Goal: Information Seeking & Learning: Learn about a topic

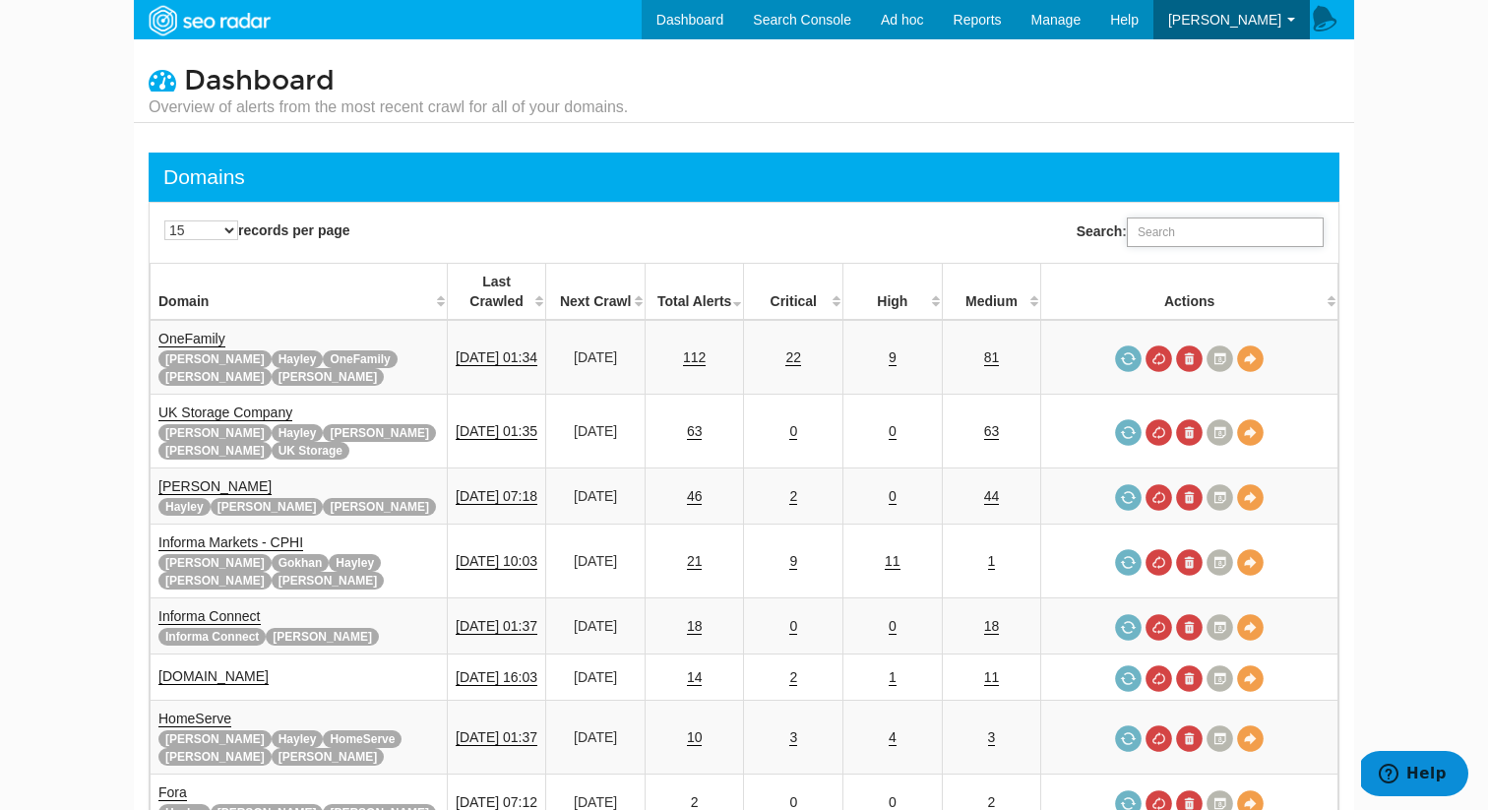
click at [1217, 224] on input "Search:" at bounding box center [1224, 232] width 197 height 30
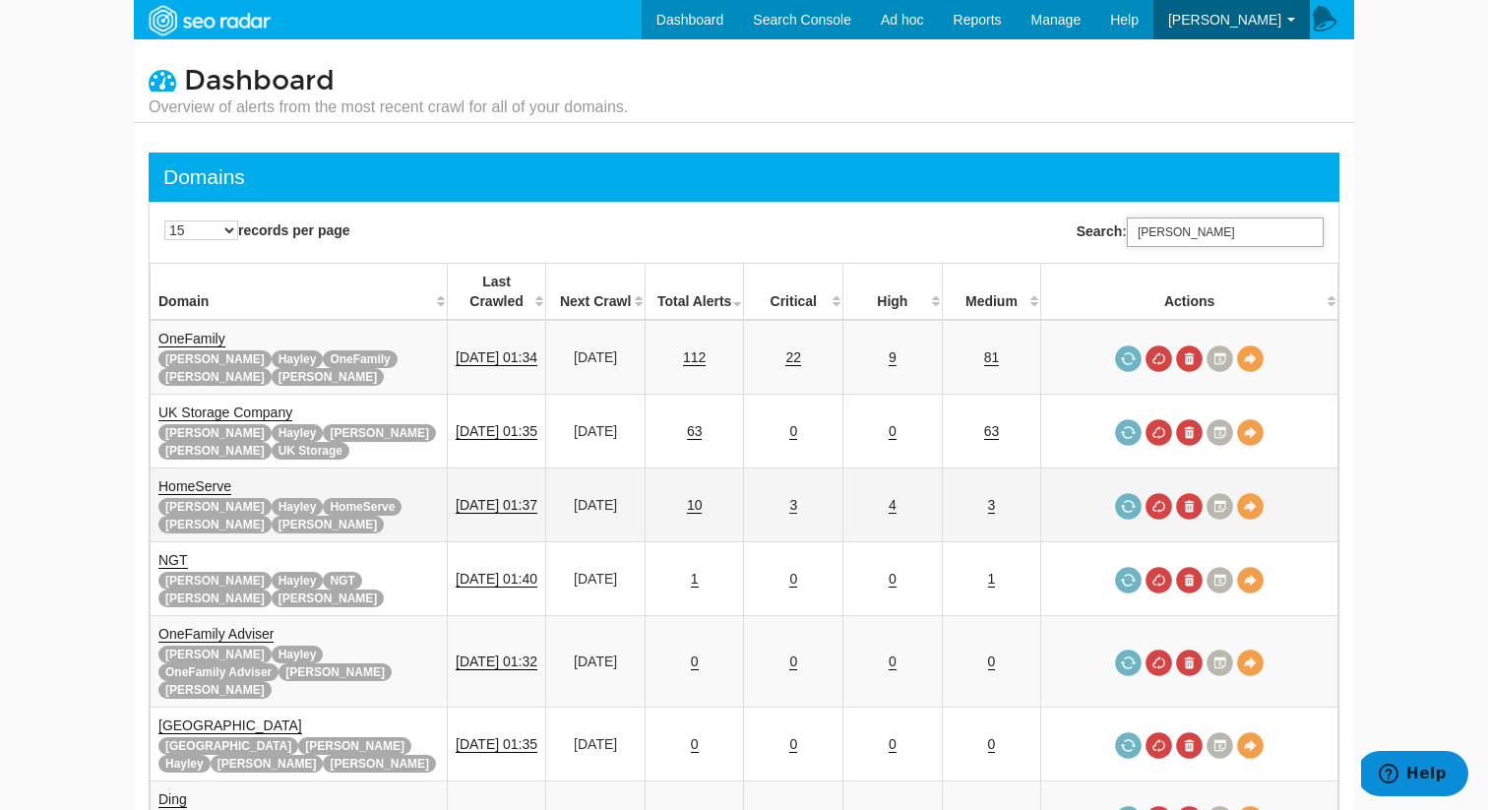
type input "rupert"
click at [797, 497] on link "3" at bounding box center [793, 505] width 8 height 17
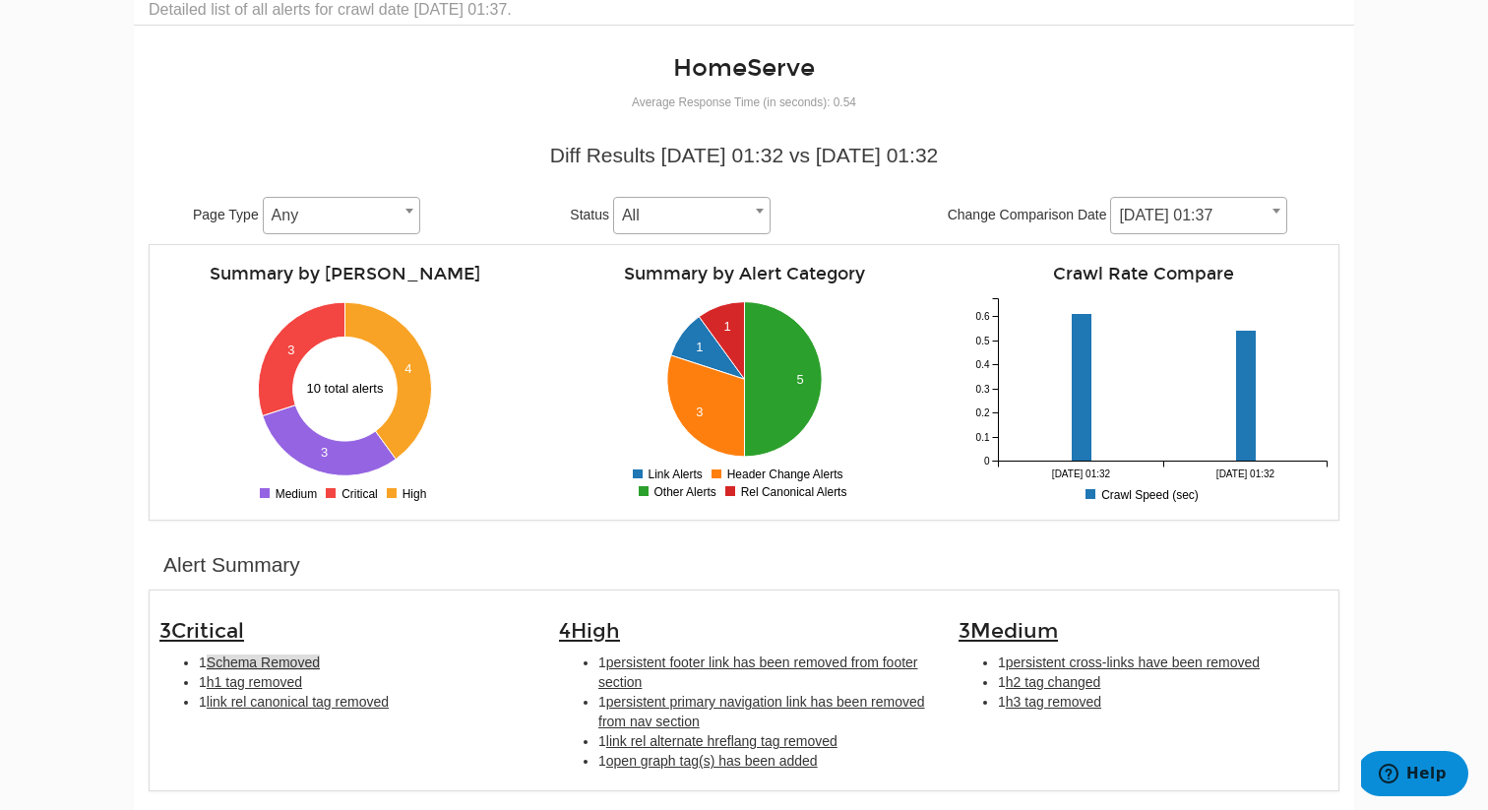
click at [300, 657] on span "Schema Removed" at bounding box center [263, 662] width 113 height 16
type input "Schema Removed"
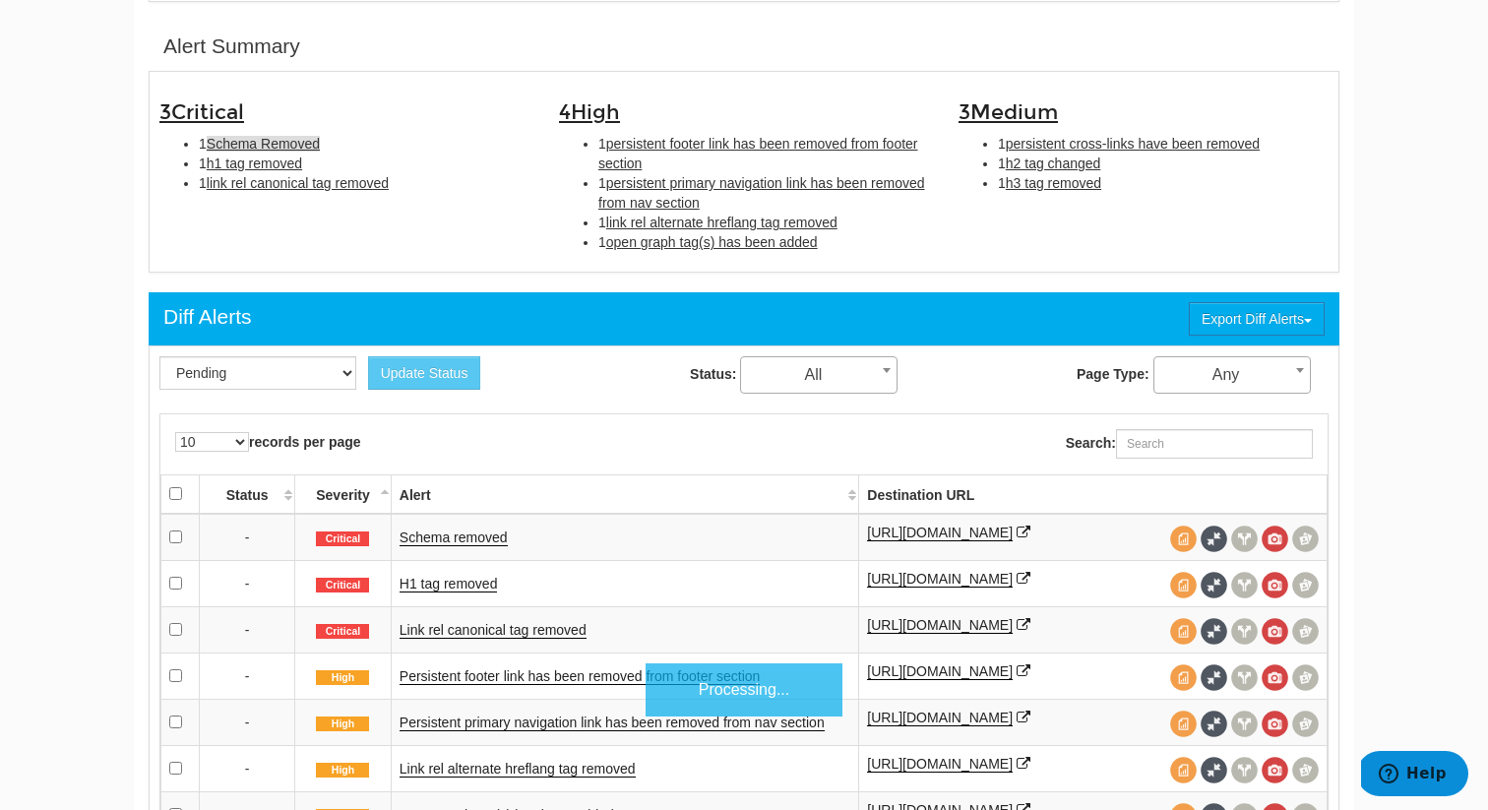
scroll to position [639, 0]
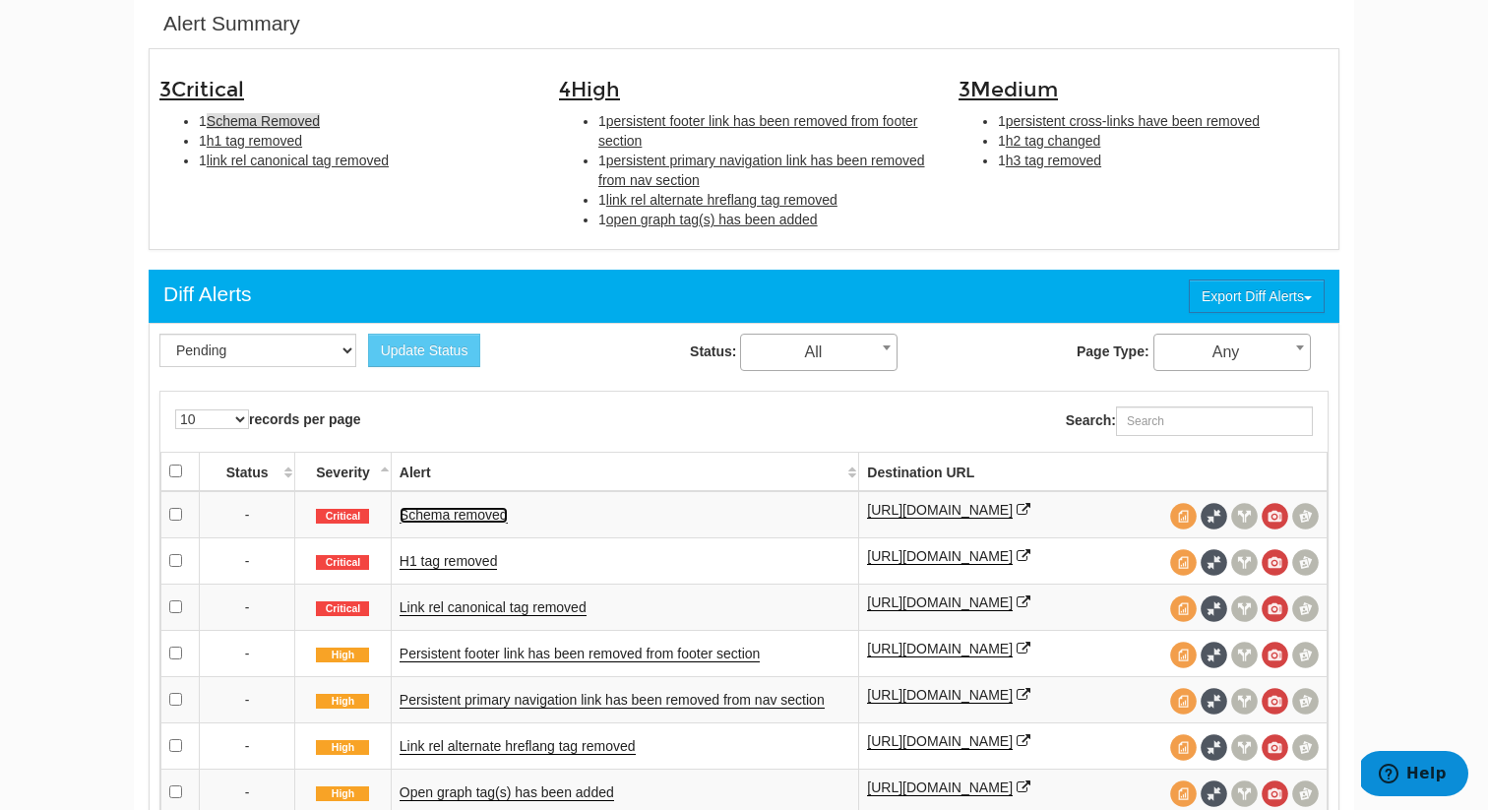
click at [449, 517] on link "Schema removed" at bounding box center [453, 515] width 108 height 17
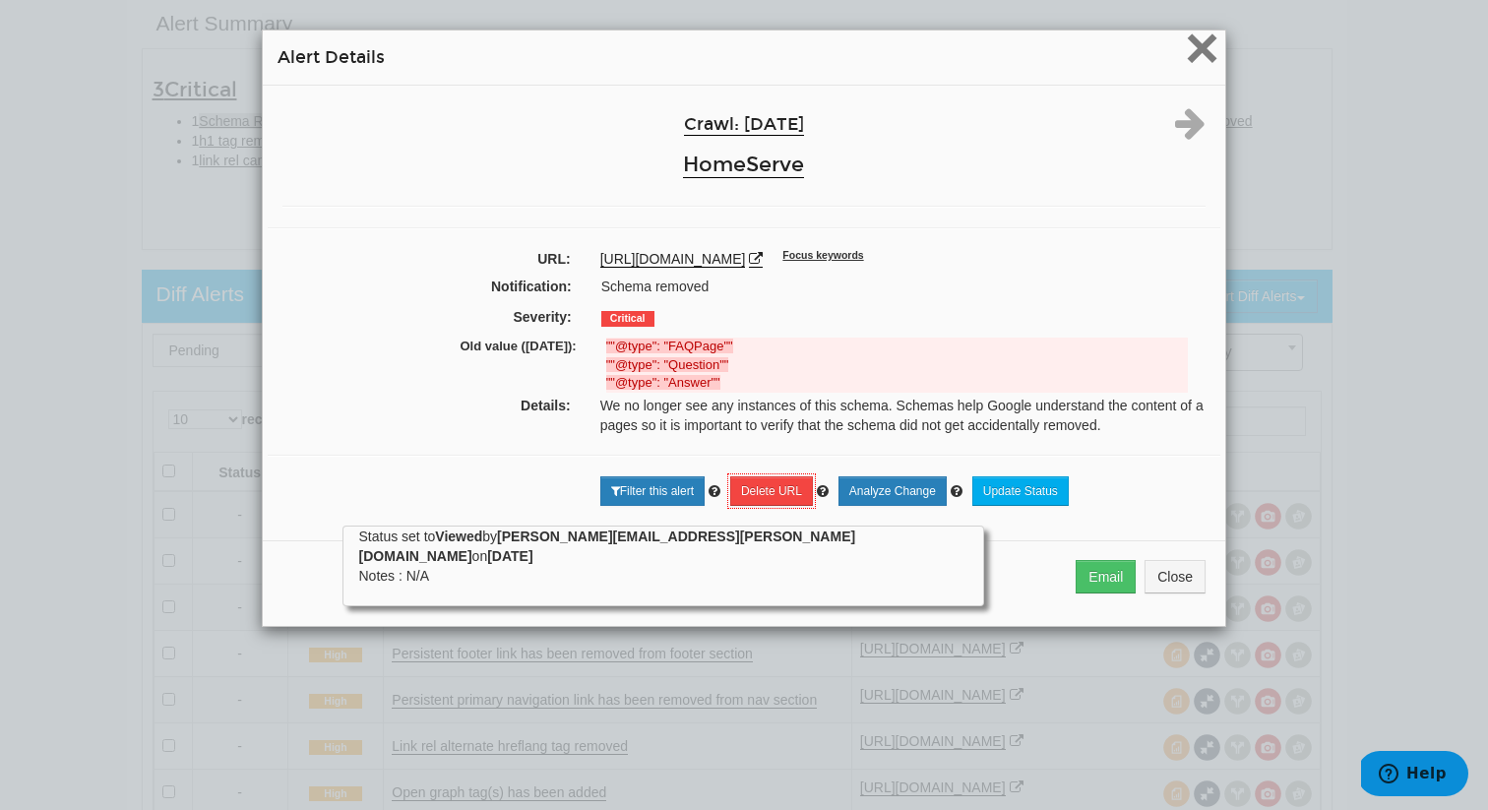
click at [1189, 49] on span "×" at bounding box center [1202, 48] width 34 height 66
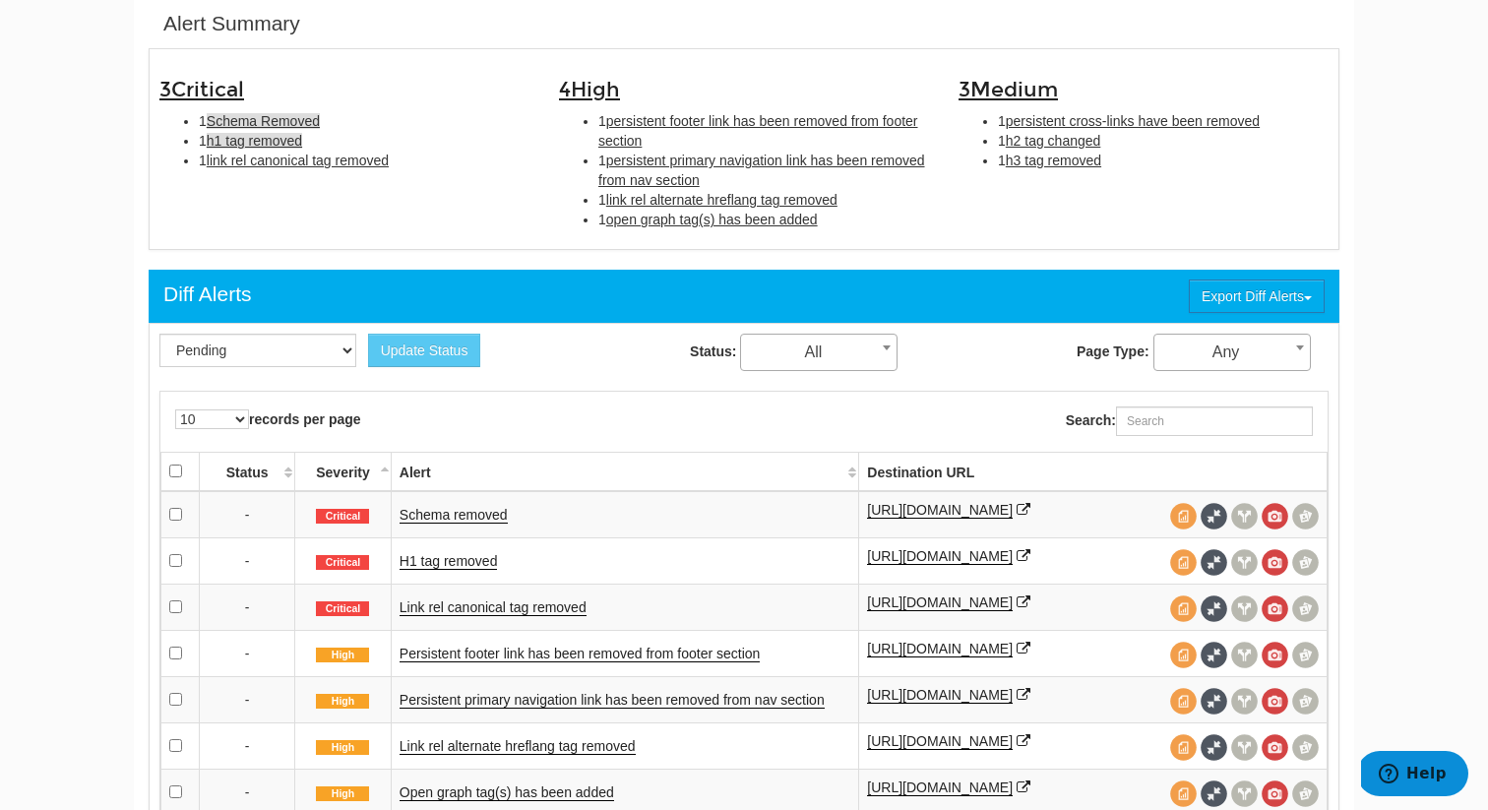
click at [281, 143] on span "h1 tag removed" at bounding box center [254, 141] width 95 height 16
type input "h1 tag removed"
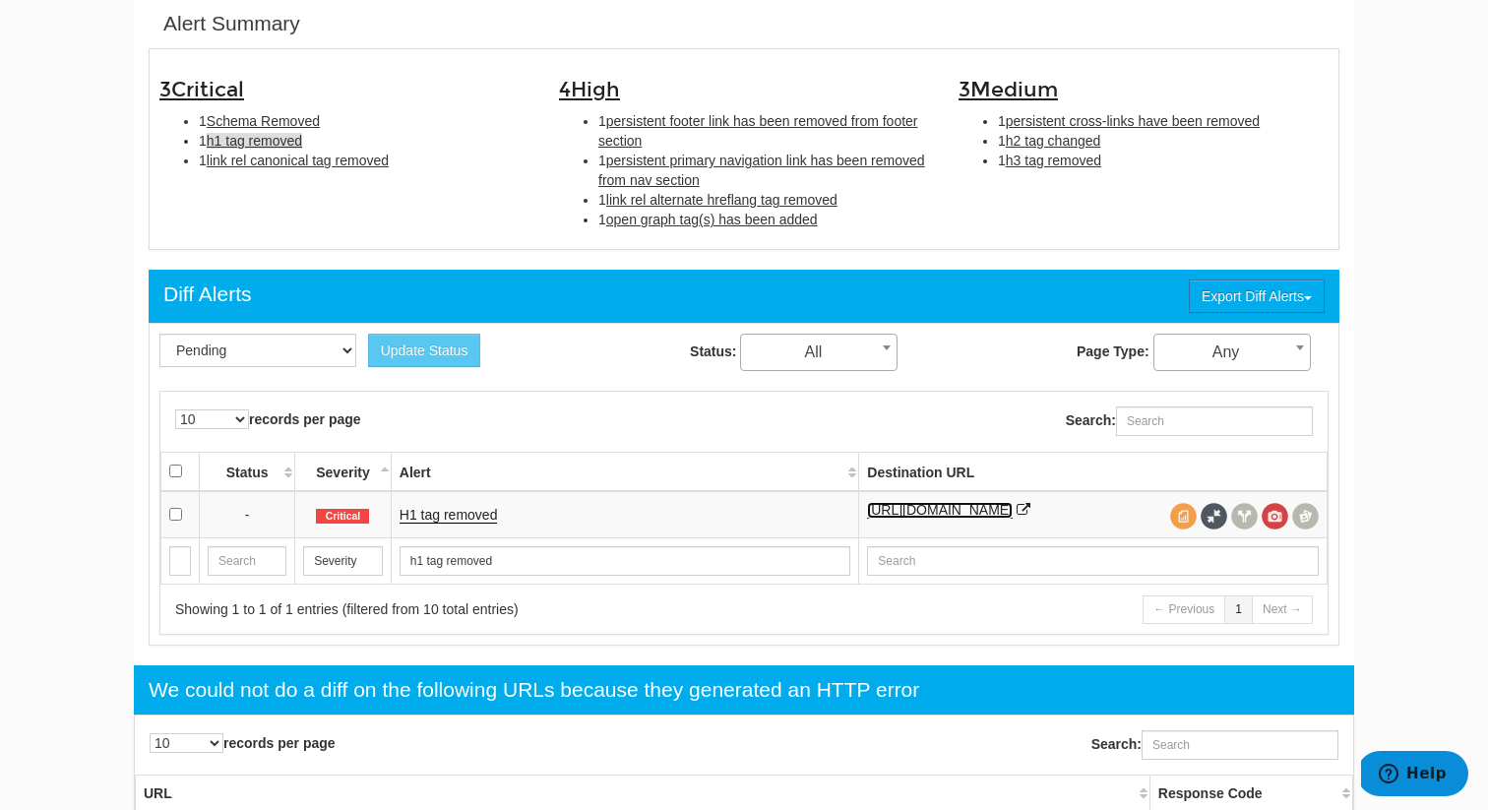
click at [908, 512] on link "https://www.homeserve.co.uk/insurance/gas-boiler-service" at bounding box center [940, 510] width 146 height 17
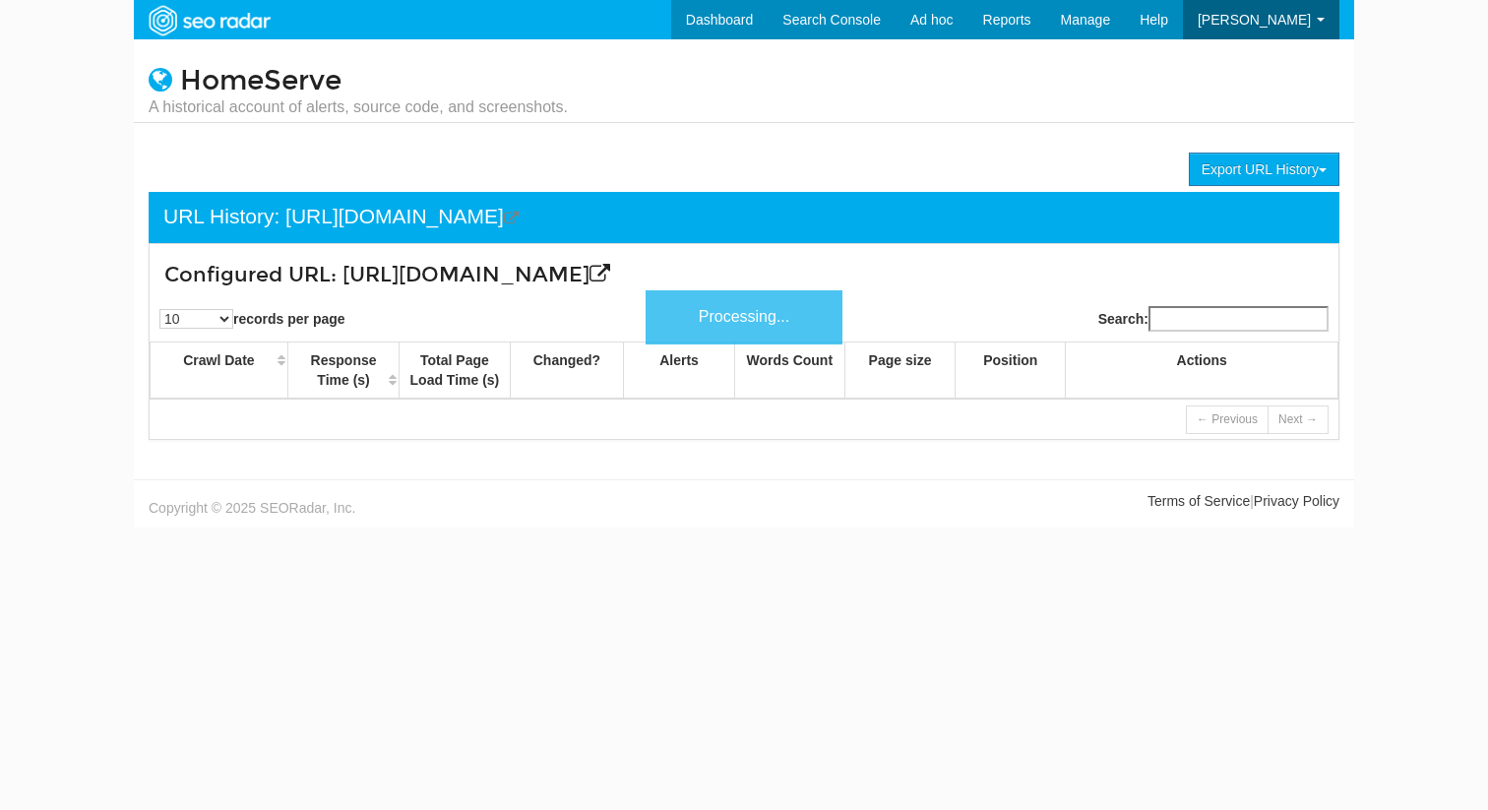
scroll to position [79, 0]
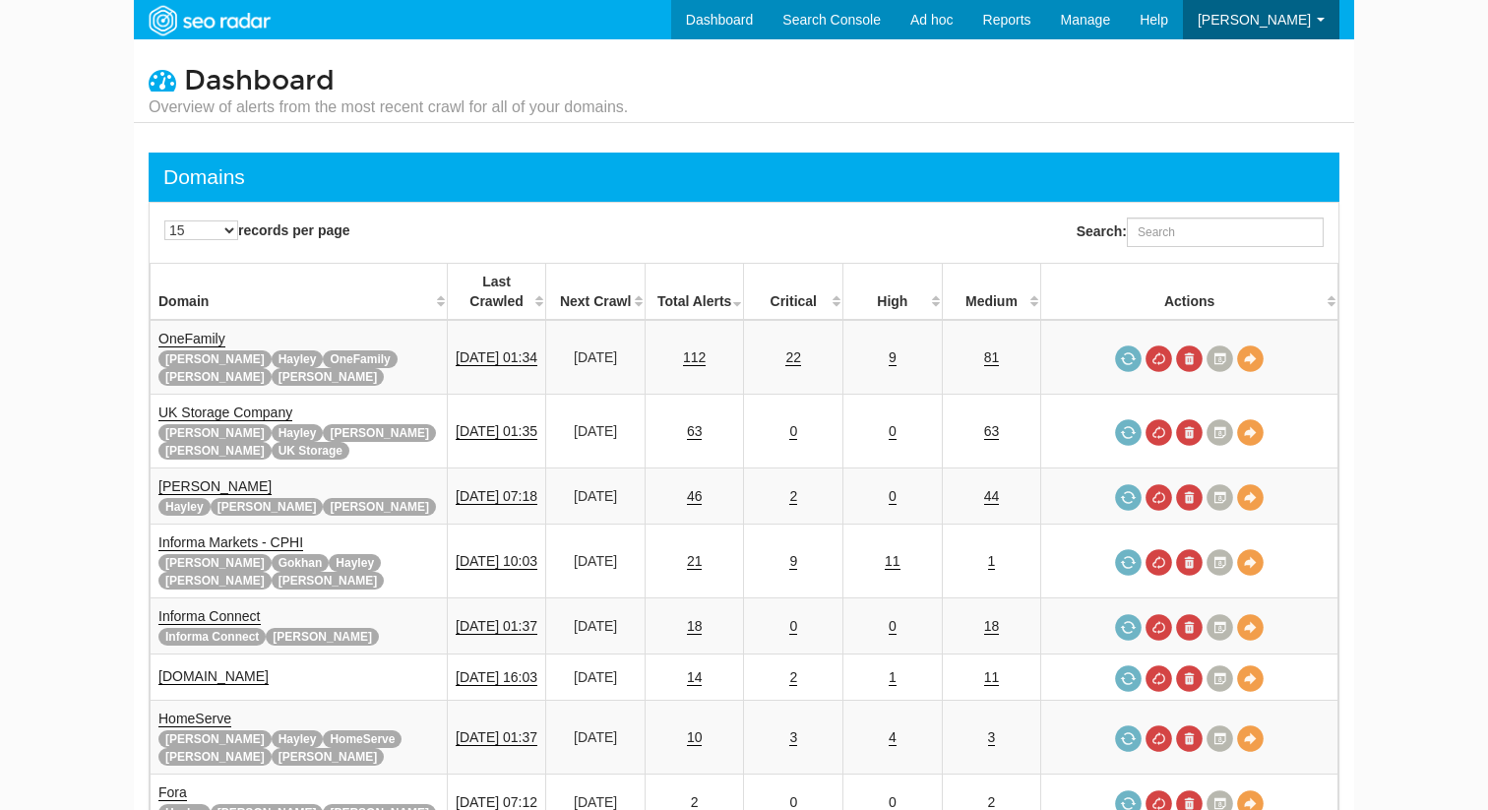
scroll to position [79, 0]
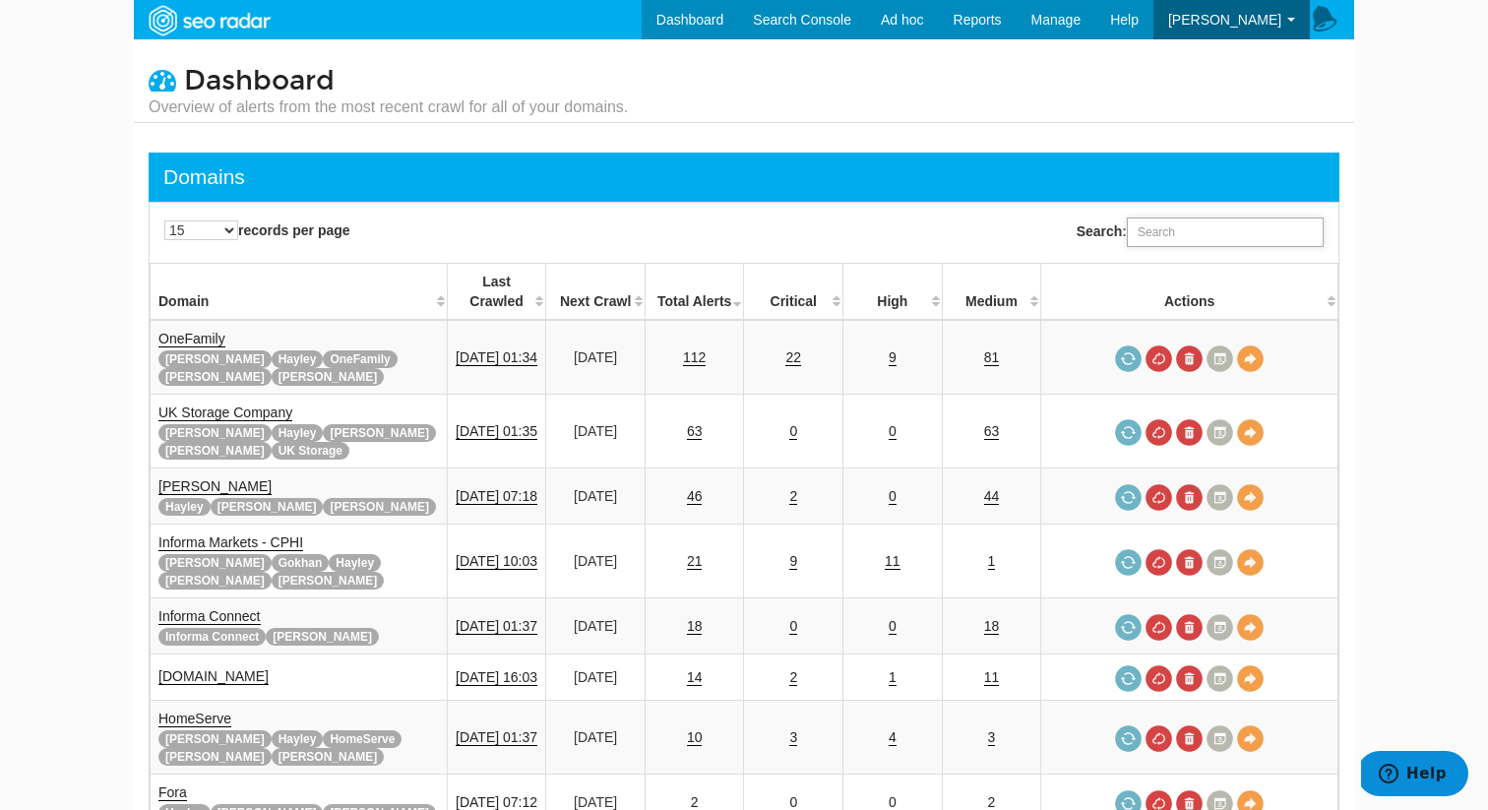
click at [1164, 240] on input "Search:" at bounding box center [1224, 232] width 197 height 30
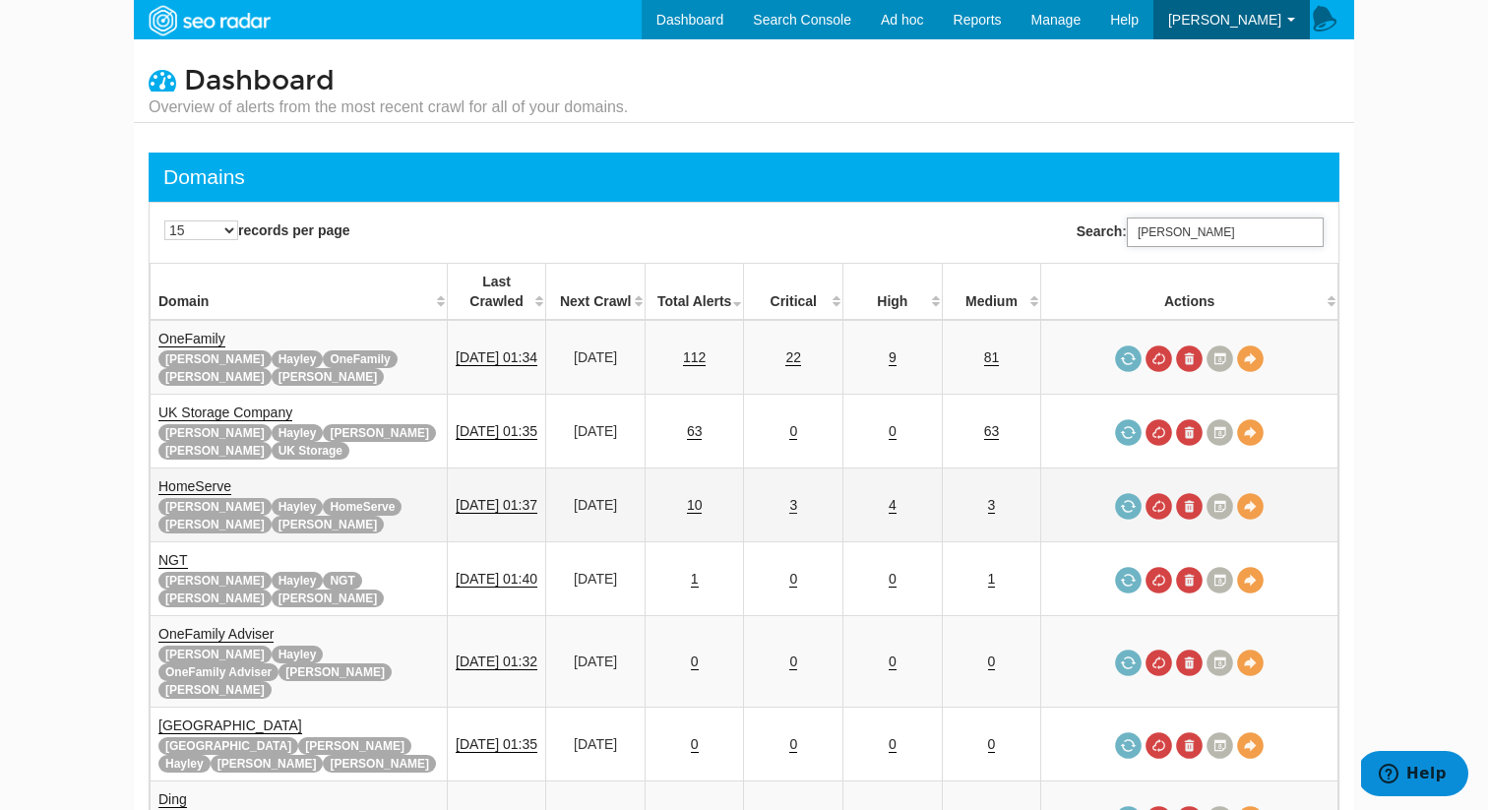
type input "rupert"
click at [797, 497] on link "3" at bounding box center [793, 505] width 8 height 17
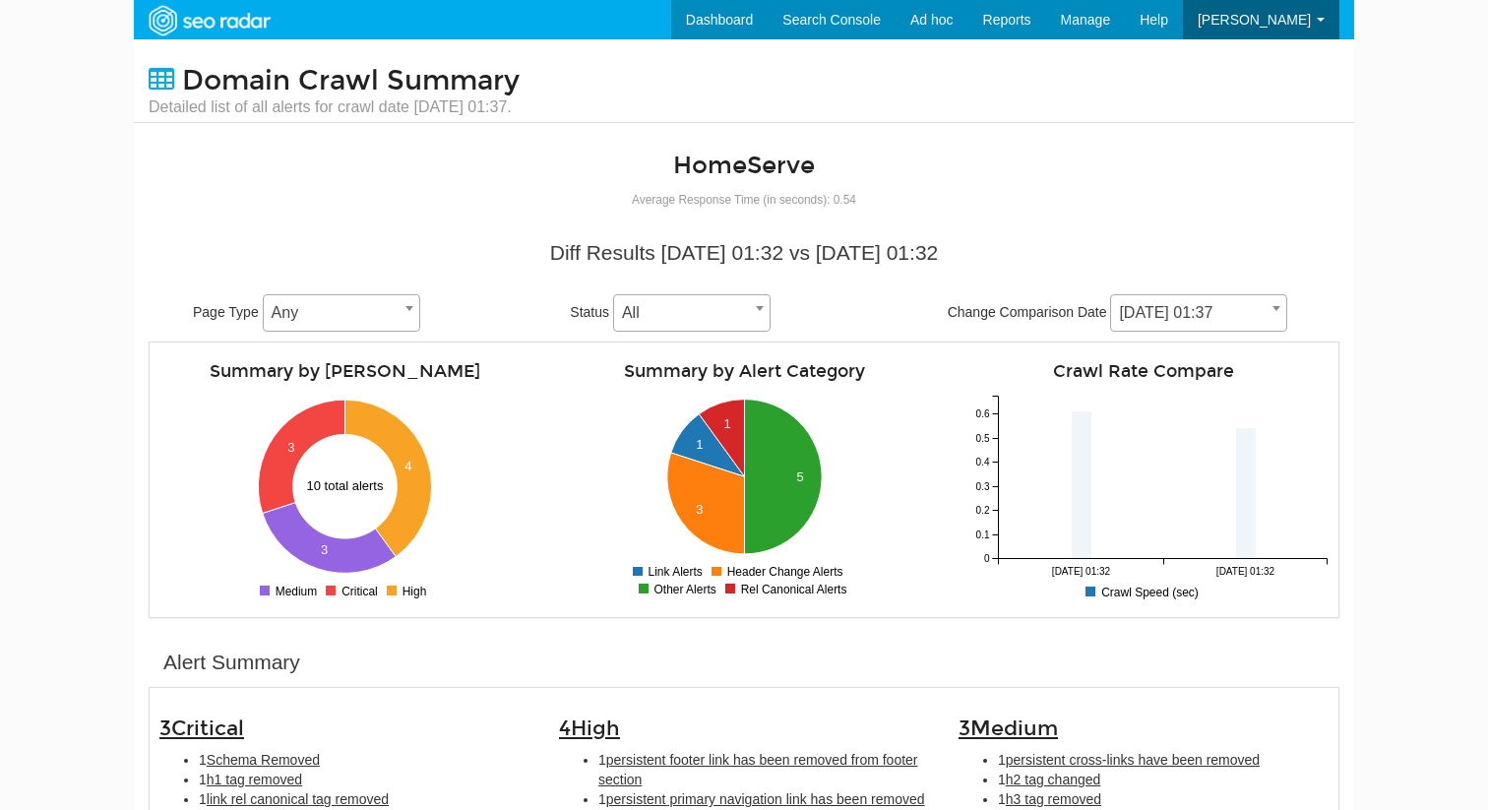
scroll to position [79, 0]
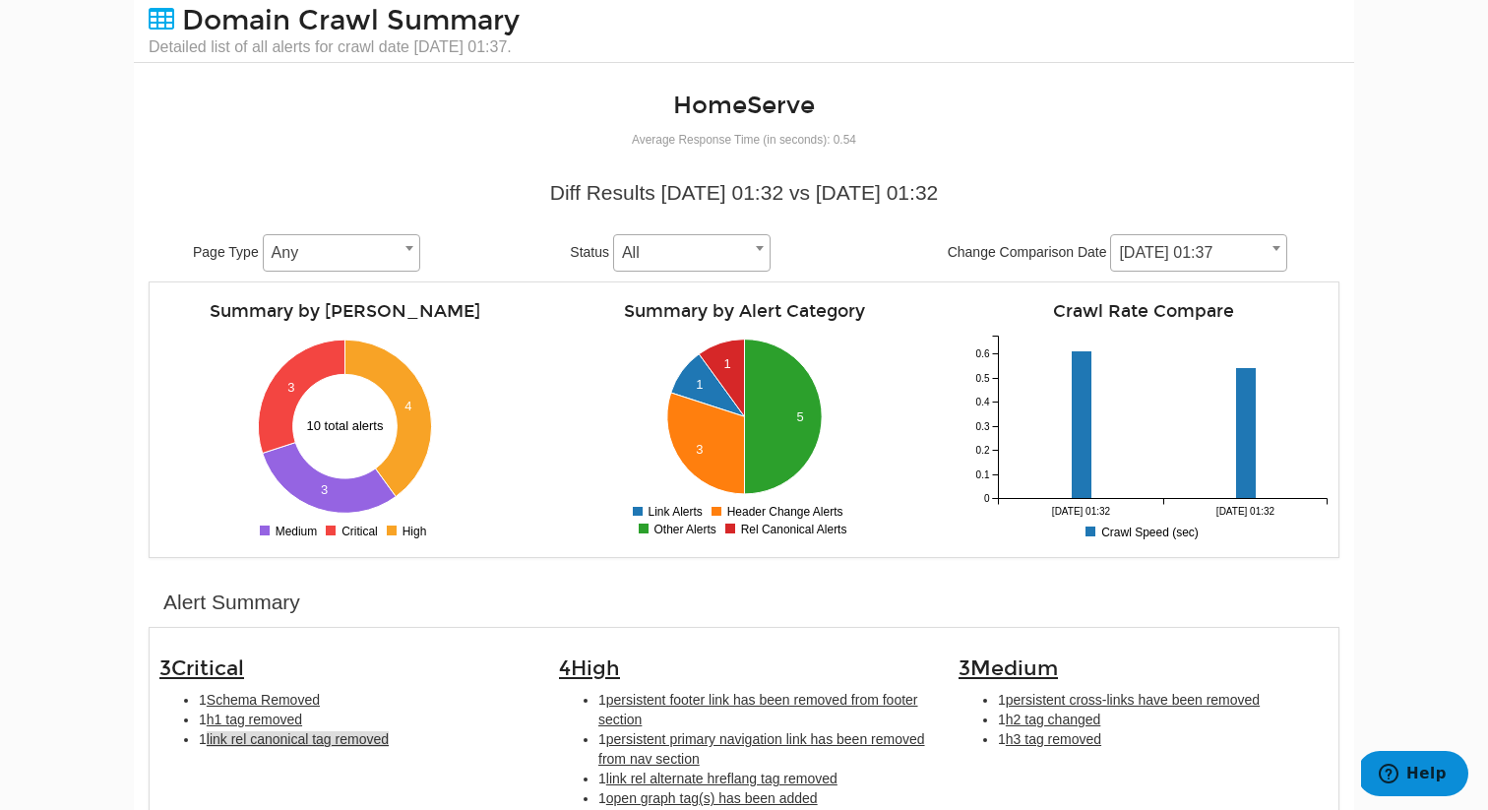
click at [344, 741] on span "link rel canonical tag removed" at bounding box center [298, 739] width 182 height 16
type input "link rel canonical tag removed"
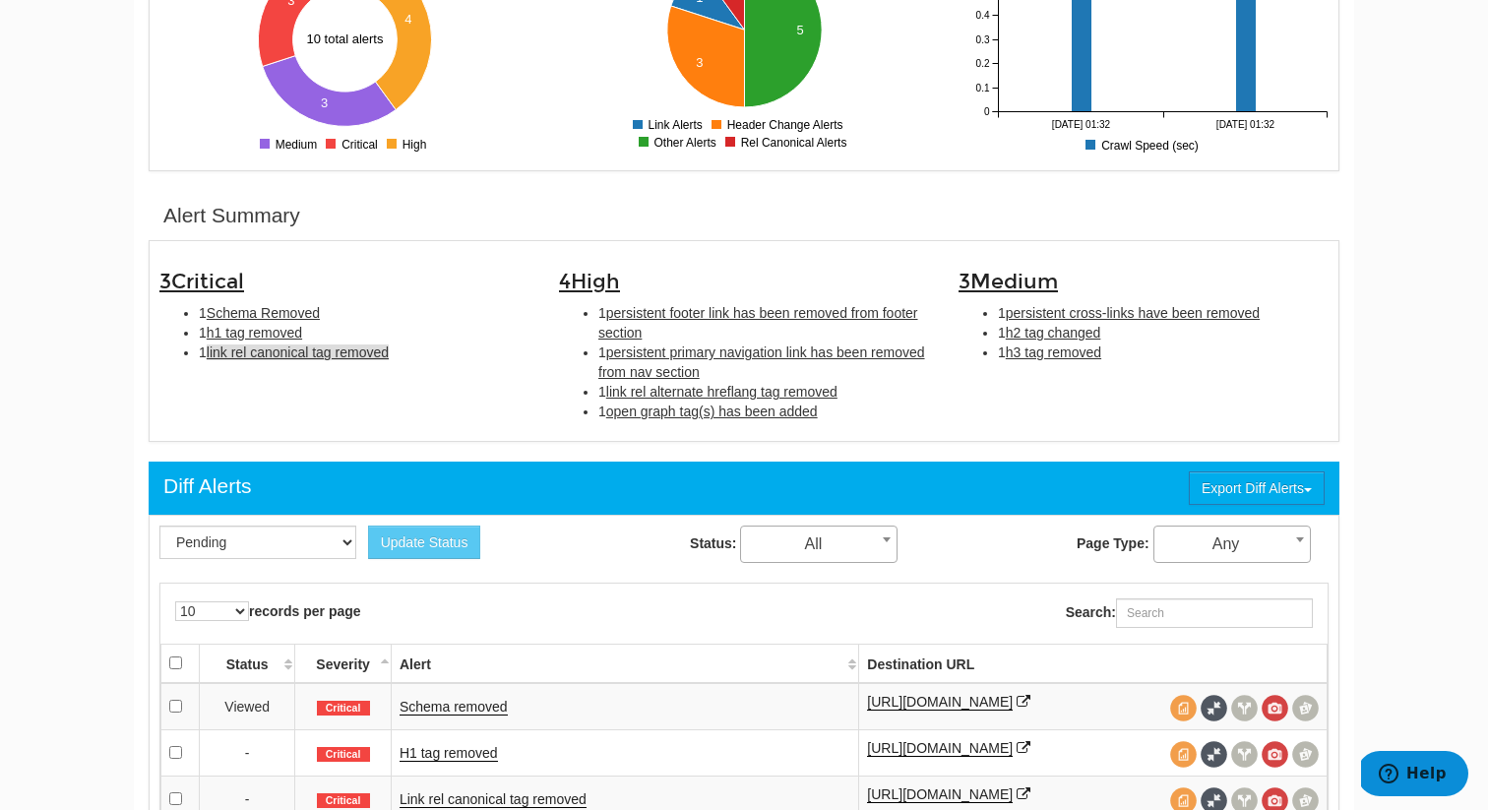
scroll to position [639, 0]
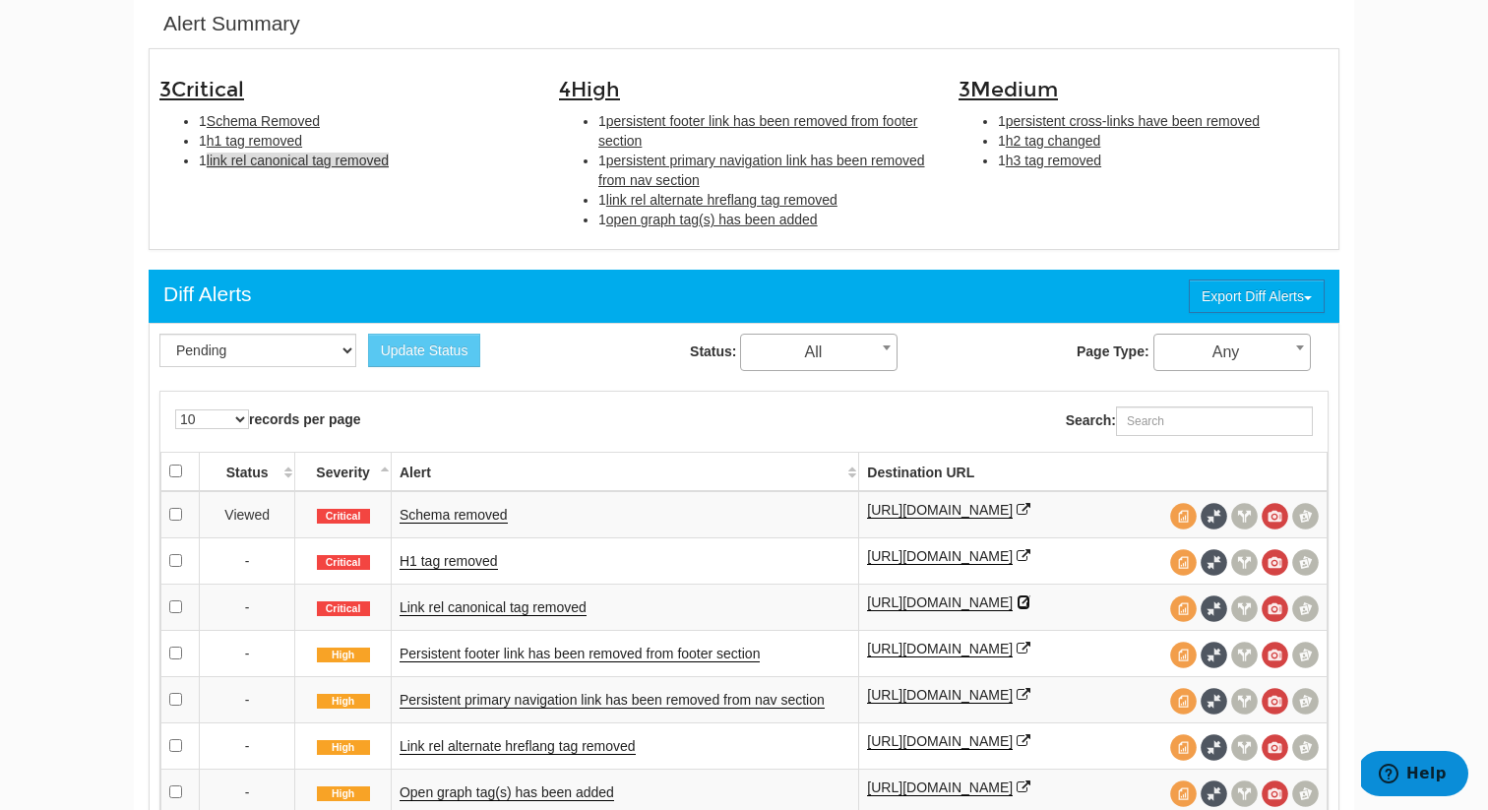
click at [1016, 609] on icon at bounding box center [1023, 602] width 14 height 14
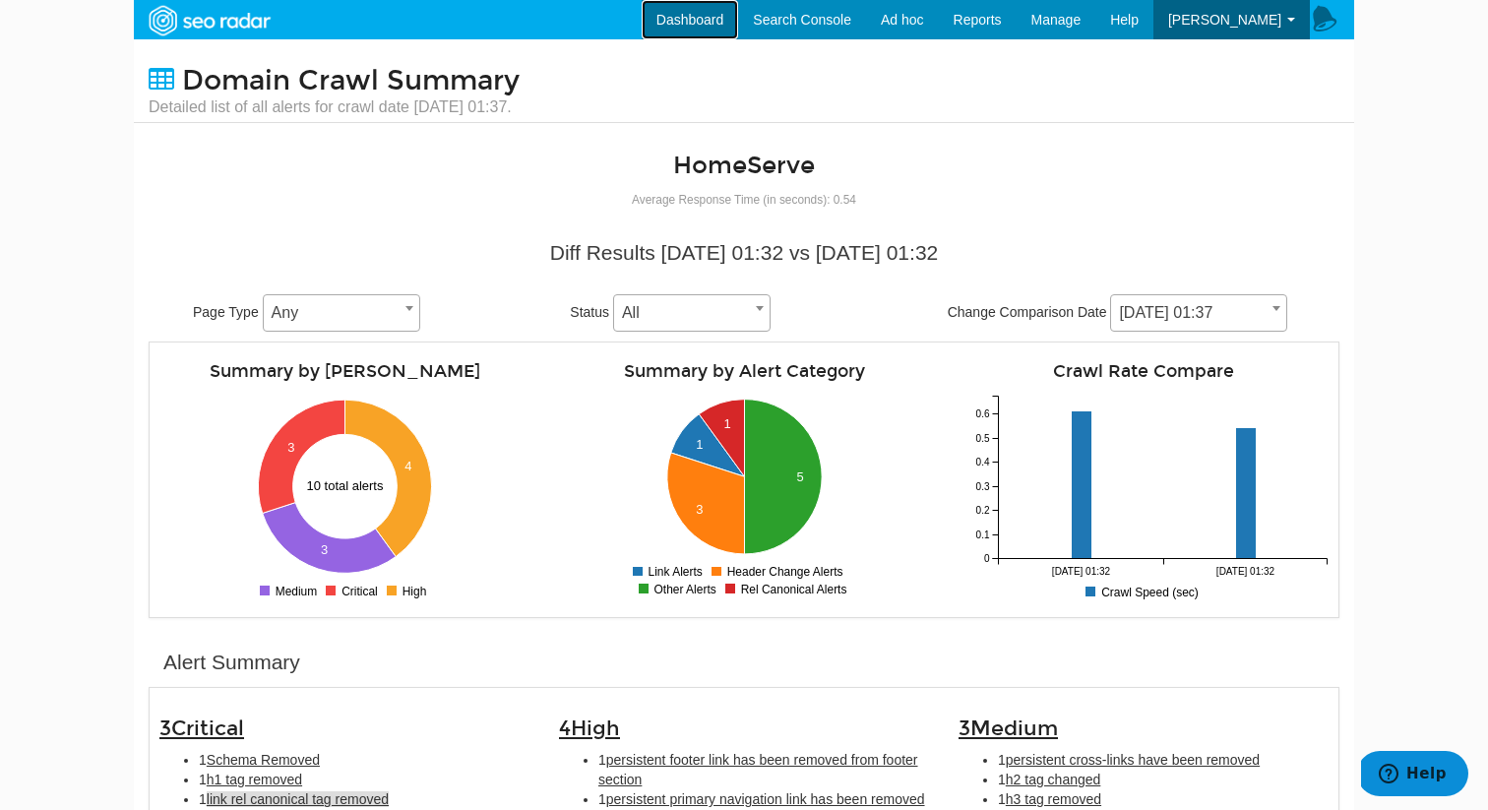
click at [733, 22] on link "Dashboard" at bounding box center [689, 19] width 97 height 39
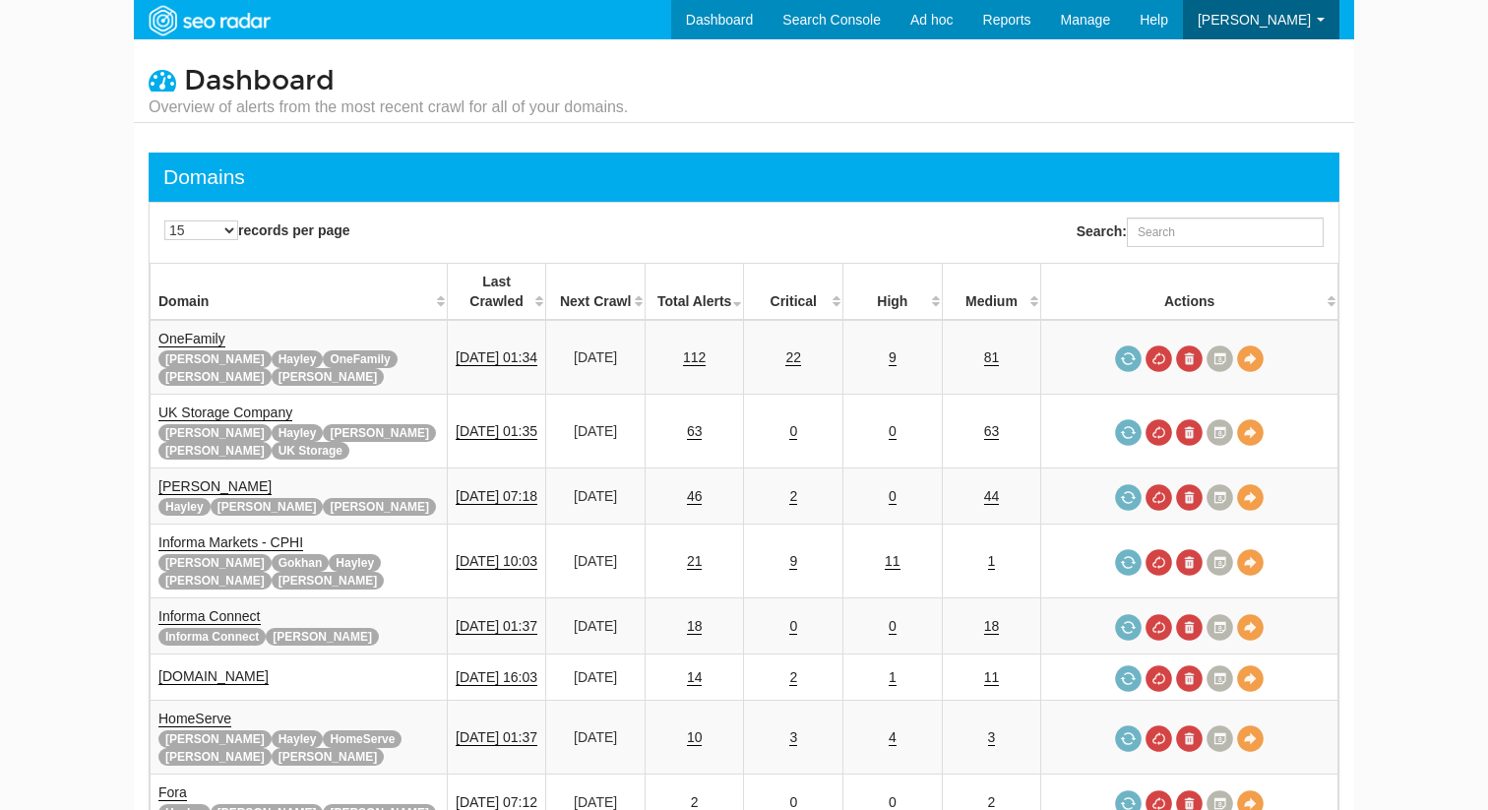
scroll to position [79, 0]
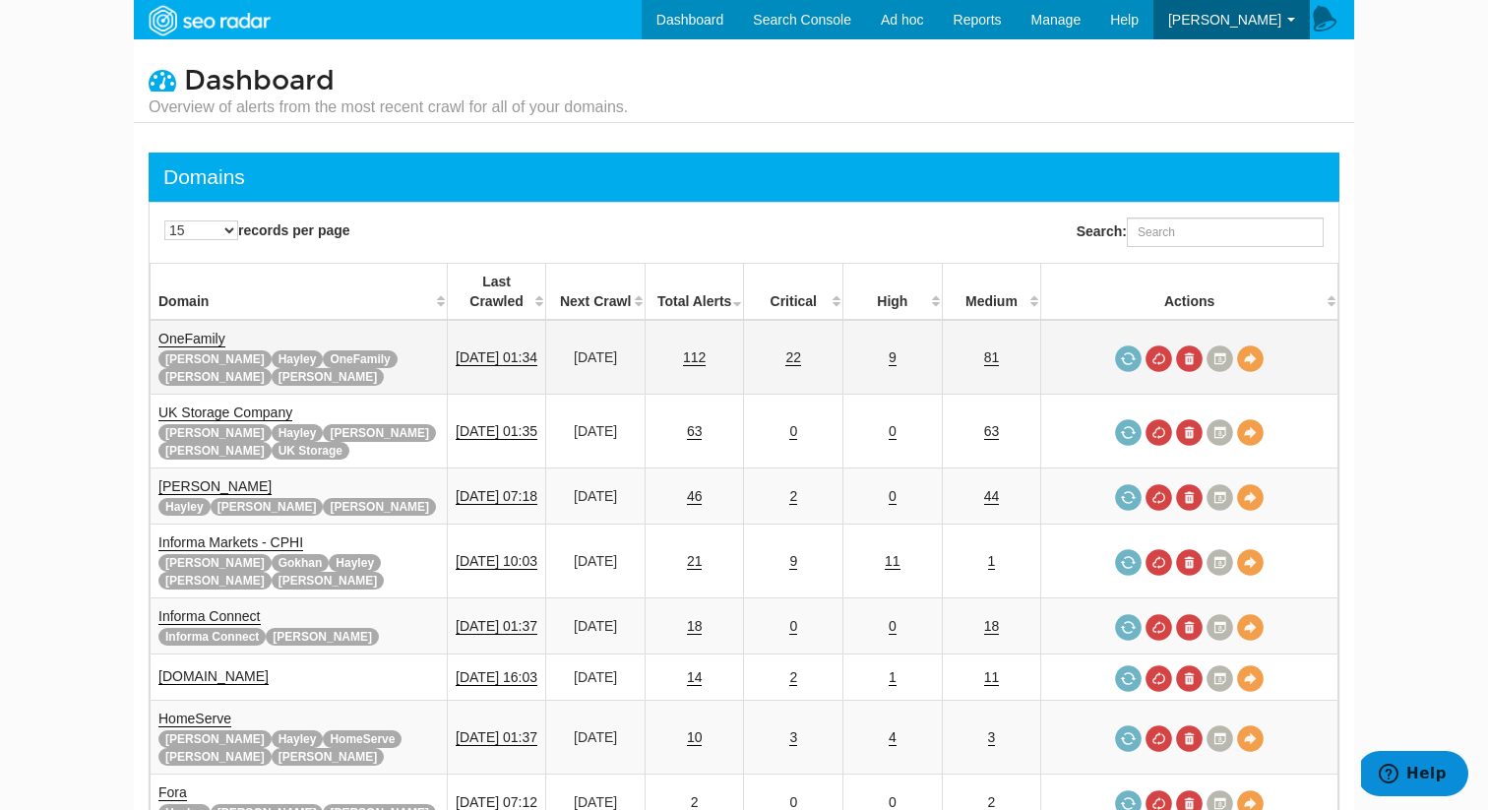
click at [800, 331] on td "22" at bounding box center [793, 357] width 99 height 75
click at [801, 349] on link "22" at bounding box center [793, 357] width 16 height 17
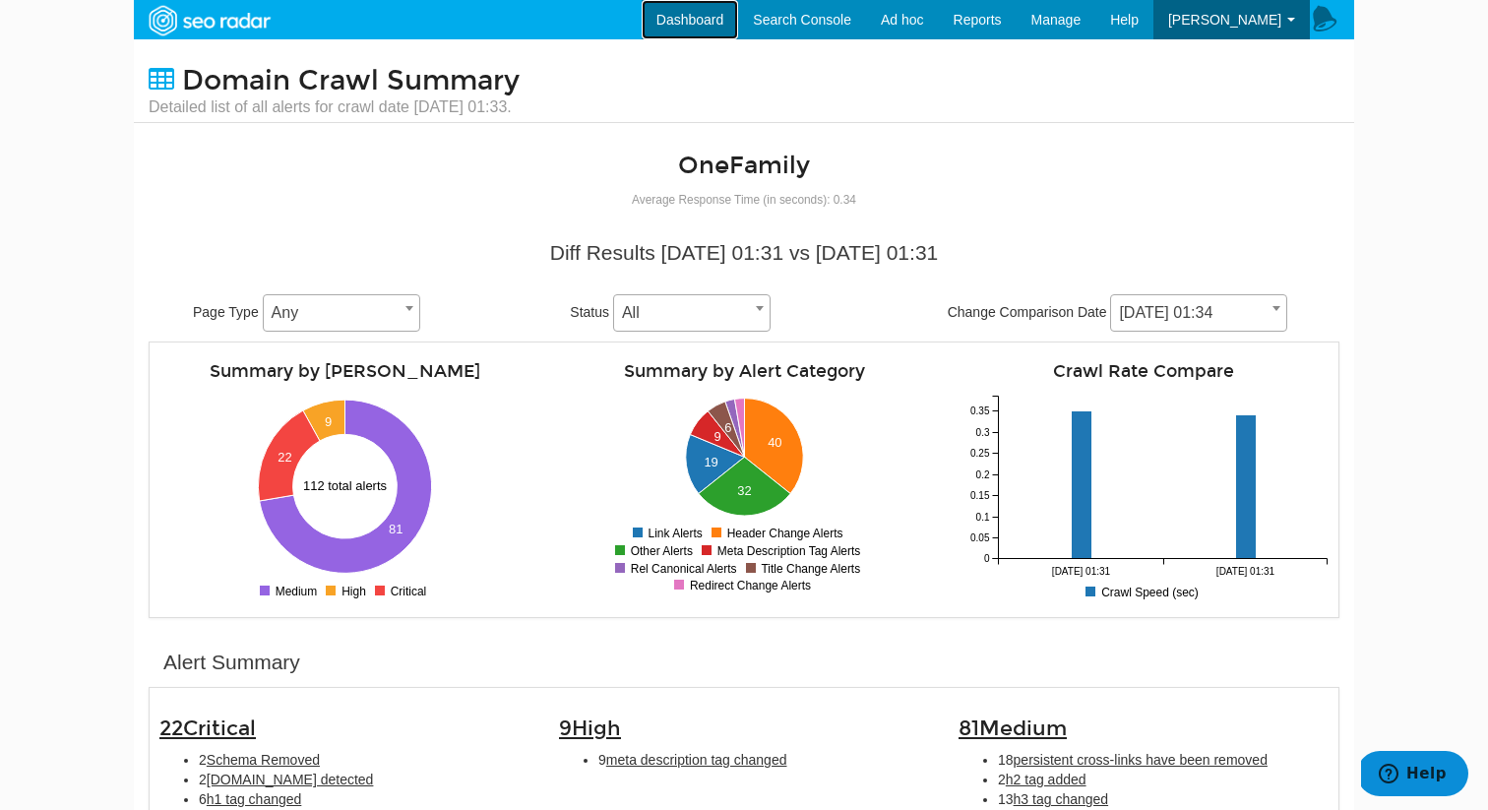
click at [731, 27] on link "Dashboard" at bounding box center [689, 19] width 97 height 39
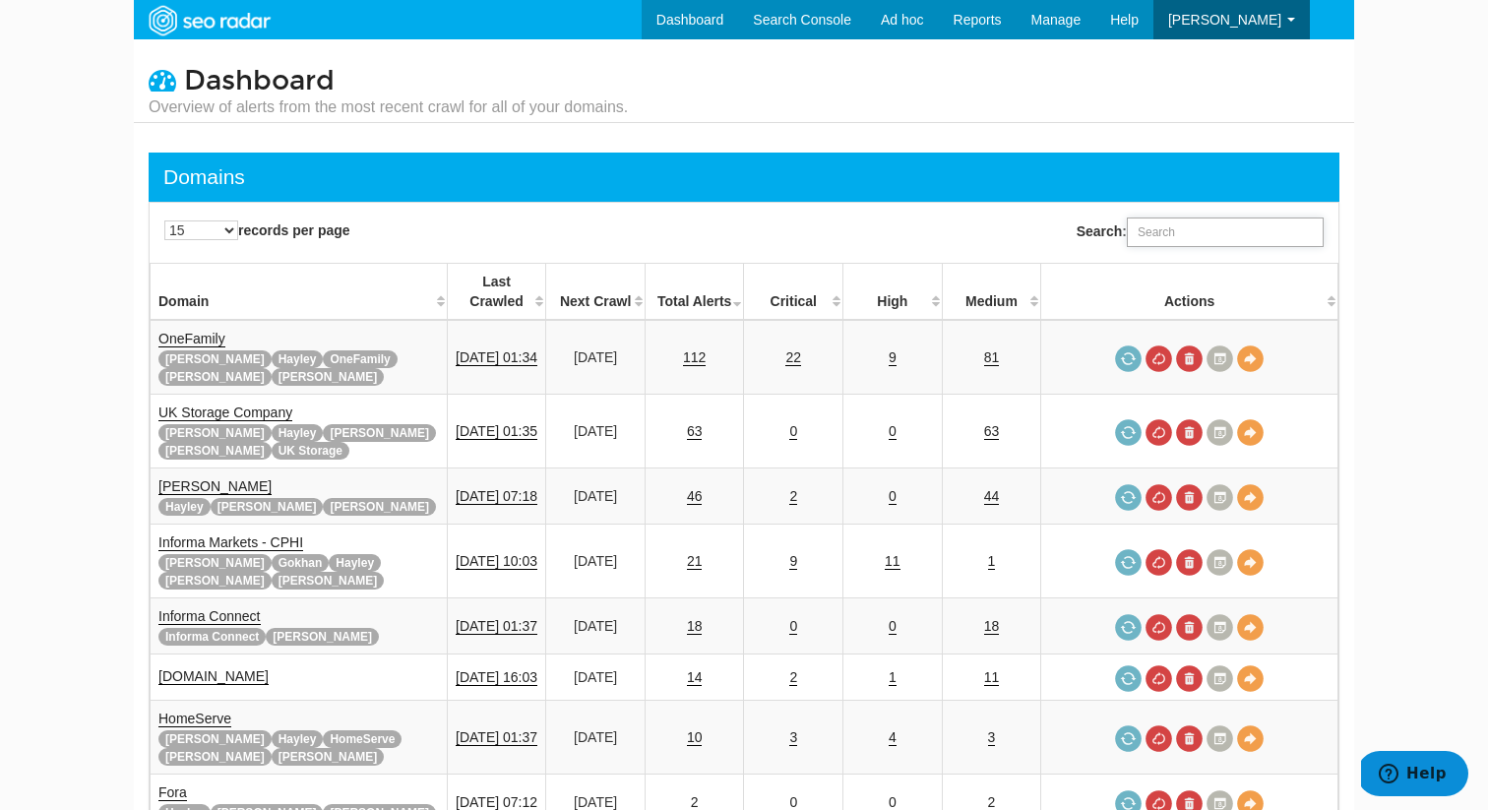
click at [1200, 235] on input "Search:" at bounding box center [1224, 232] width 197 height 30
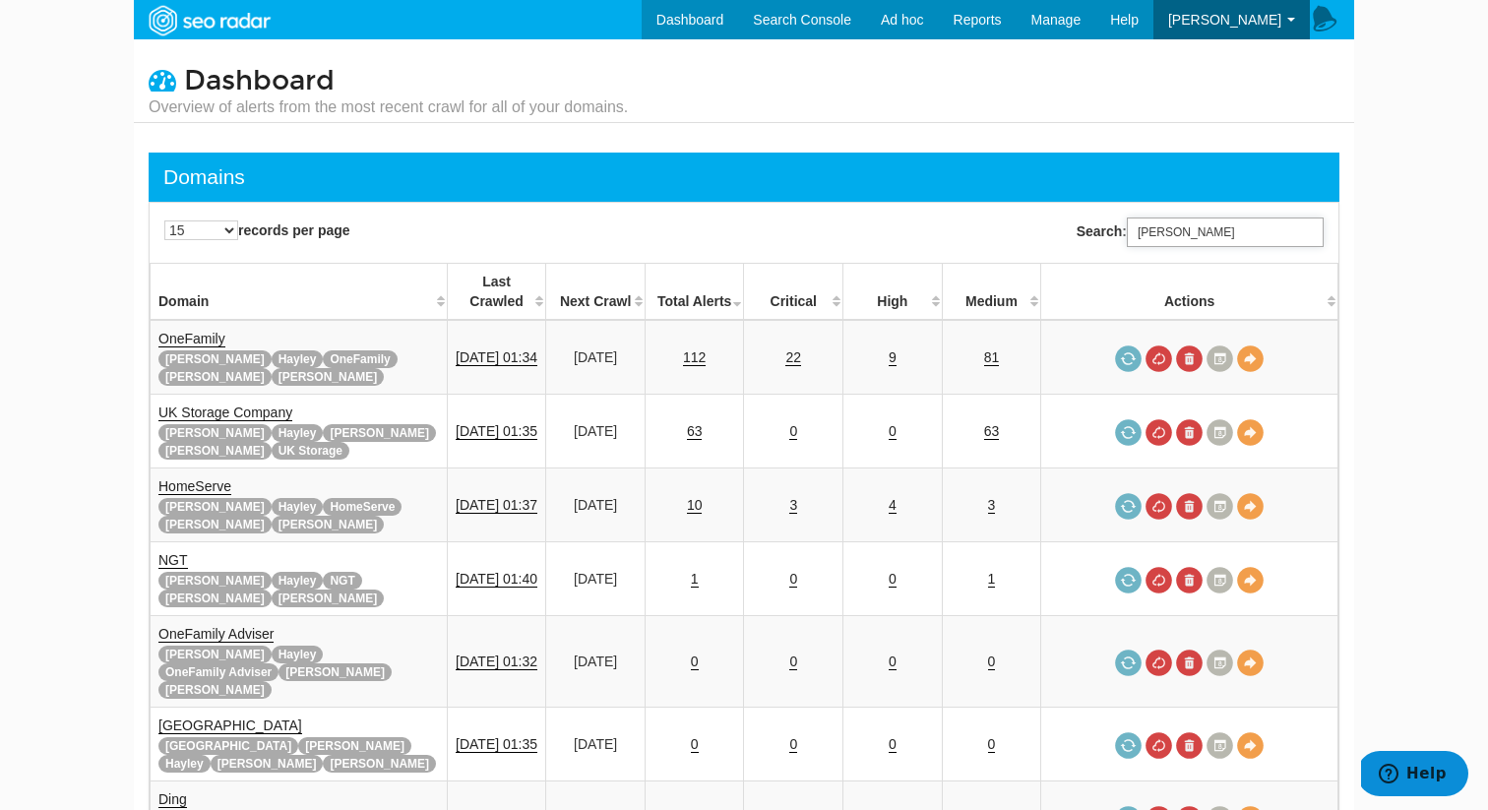
type input "[PERSON_NAME]"
